Goal: Task Accomplishment & Management: Use online tool/utility

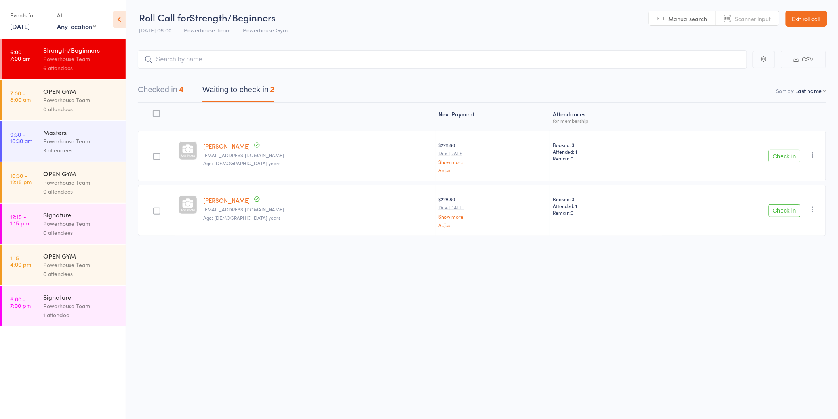
click at [789, 159] on button "Check in" at bounding box center [784, 156] width 32 height 13
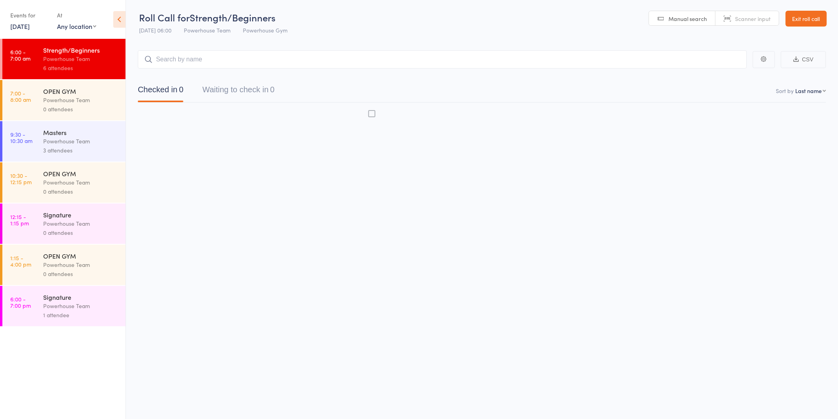
scroll to position [0, 0]
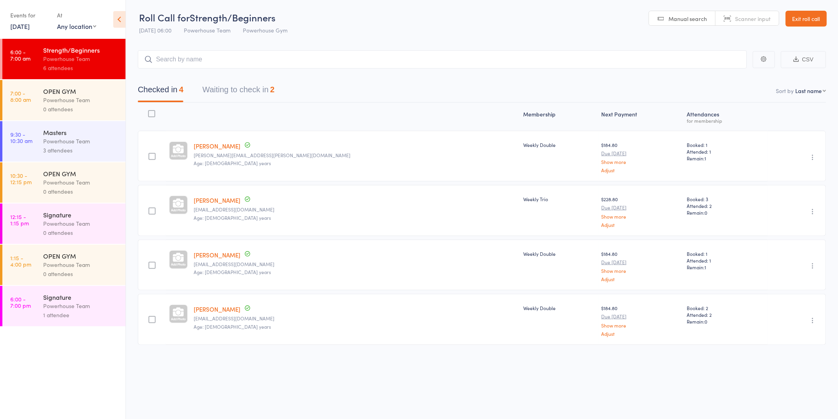
click at [250, 92] on button "Waiting to check in 2" at bounding box center [238, 91] width 72 height 21
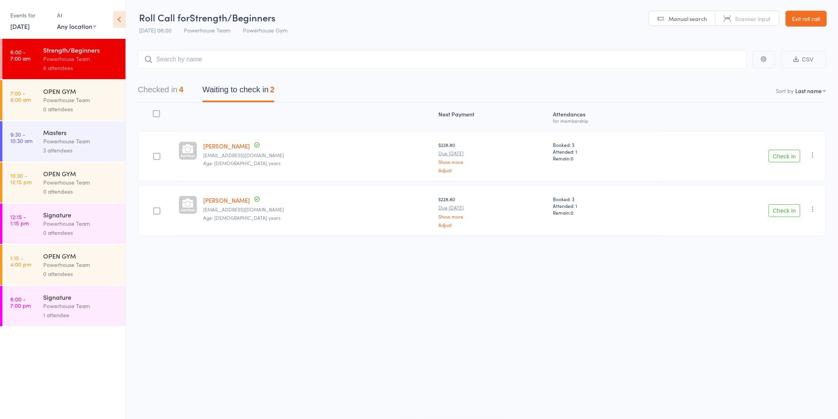
click at [783, 158] on button "Check in" at bounding box center [784, 156] width 32 height 13
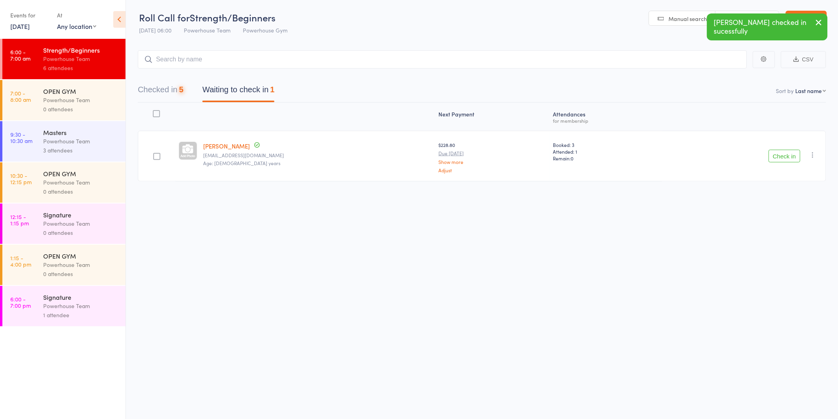
click at [782, 156] on button "Check in" at bounding box center [784, 156] width 32 height 13
